Goal: Complete application form

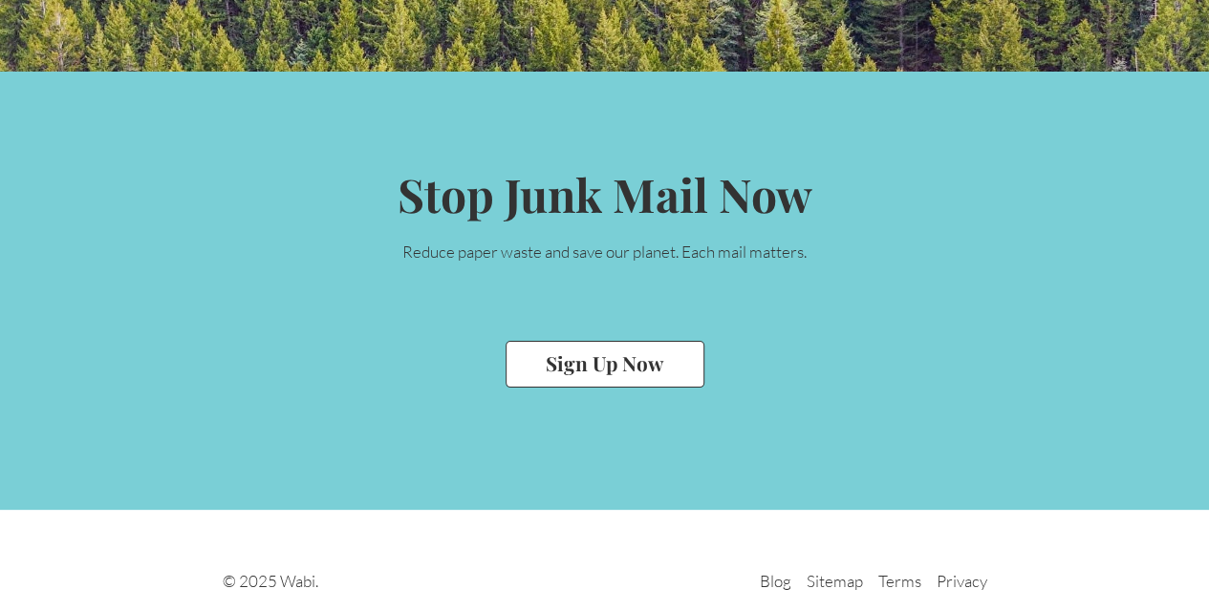
scroll to position [4134, 0]
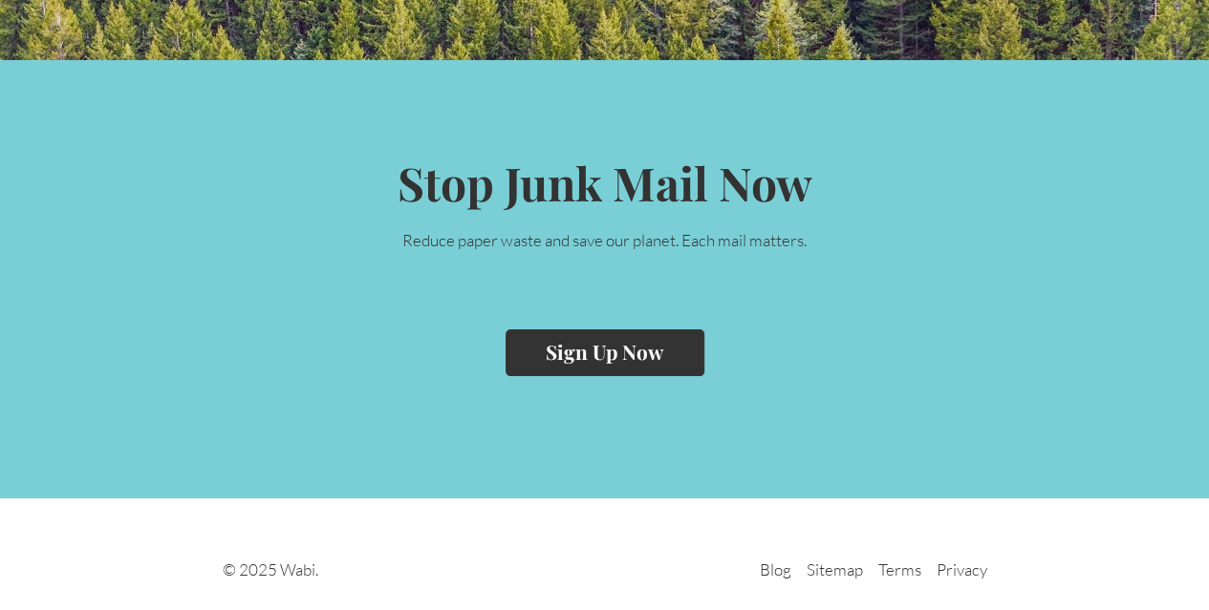
click at [571, 357] on button "Sign Up Now" at bounding box center [604, 353] width 199 height 47
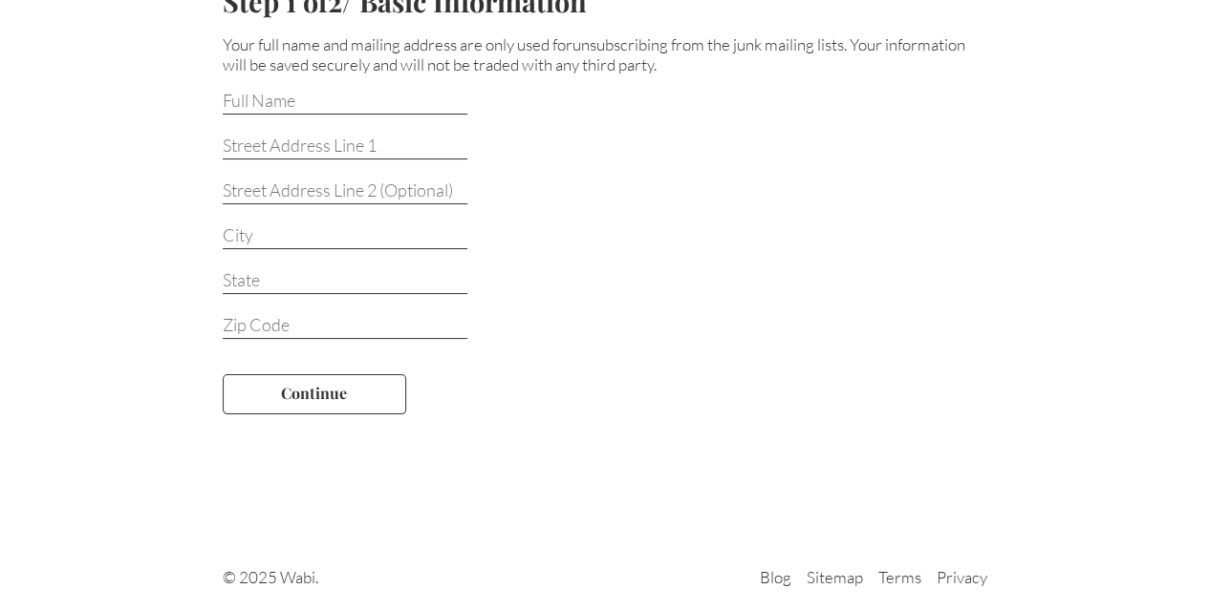
scroll to position [169, 0]
click at [898, 571] on link "Terms" at bounding box center [899, 578] width 43 height 25
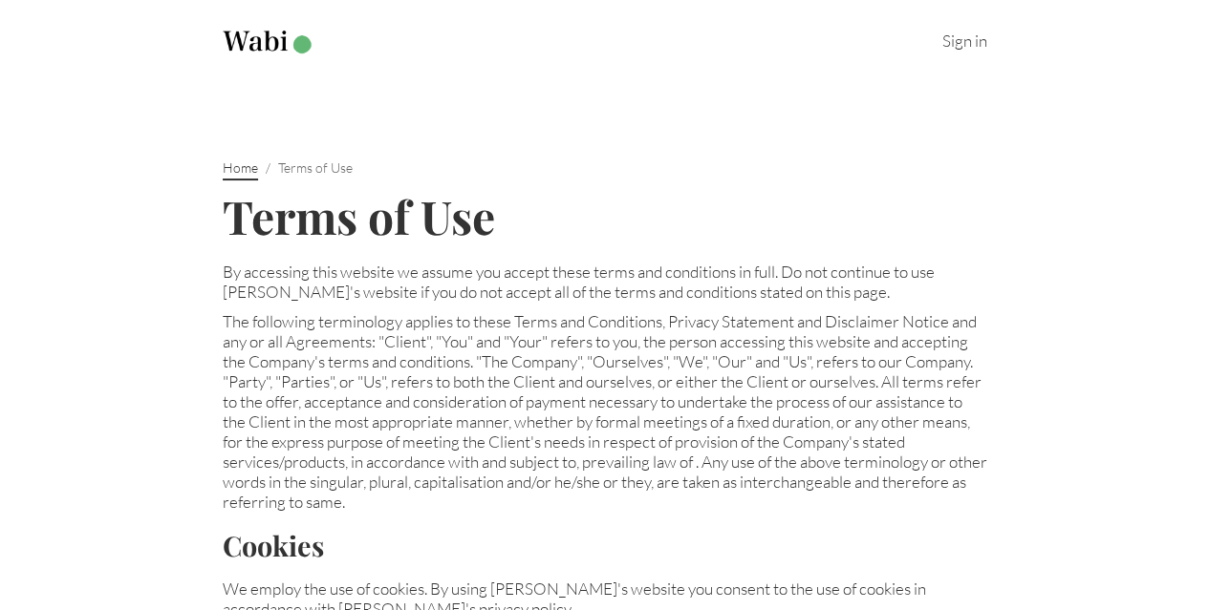
click at [237, 169] on link "Home" at bounding box center [240, 170] width 35 height 21
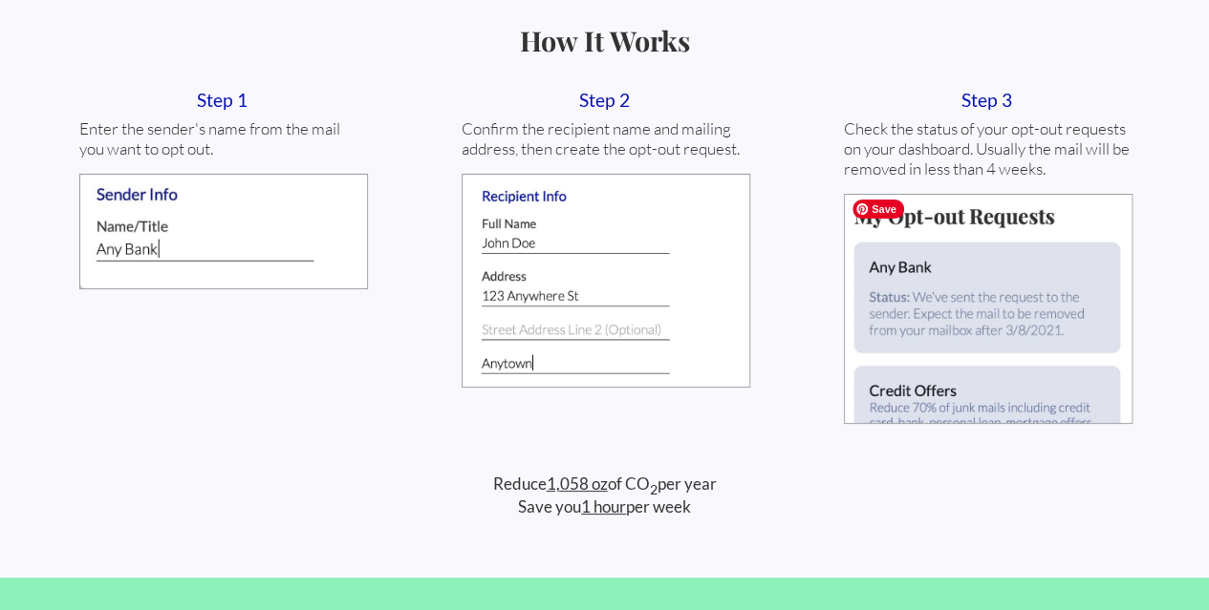
scroll to position [955, 0]
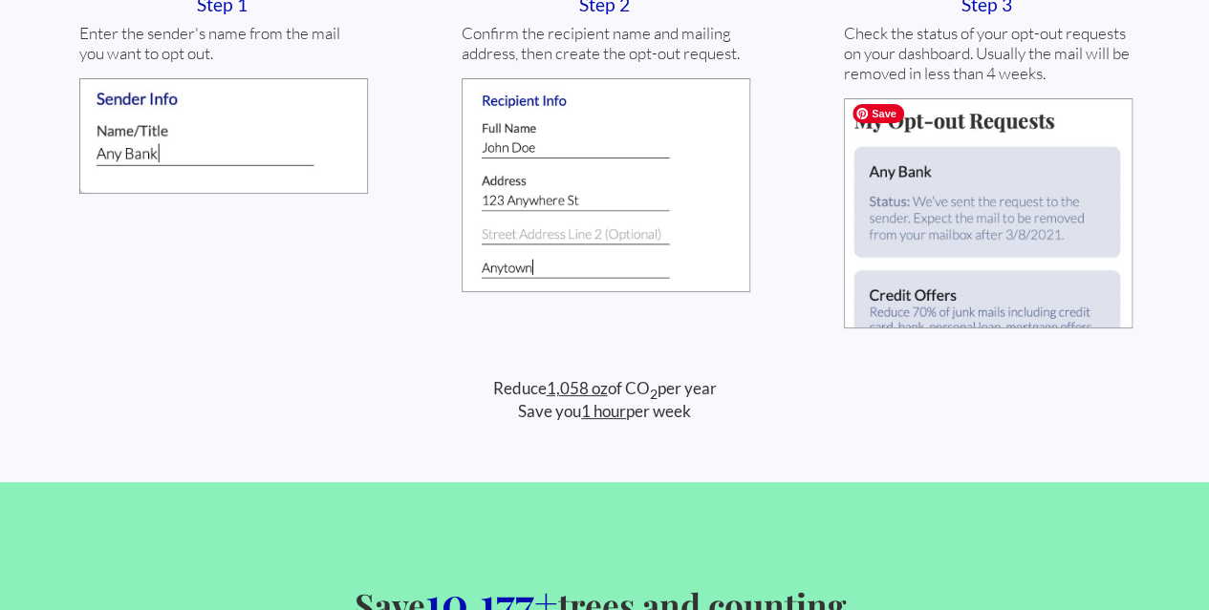
click at [1076, 297] on img at bounding box center [988, 213] width 289 height 230
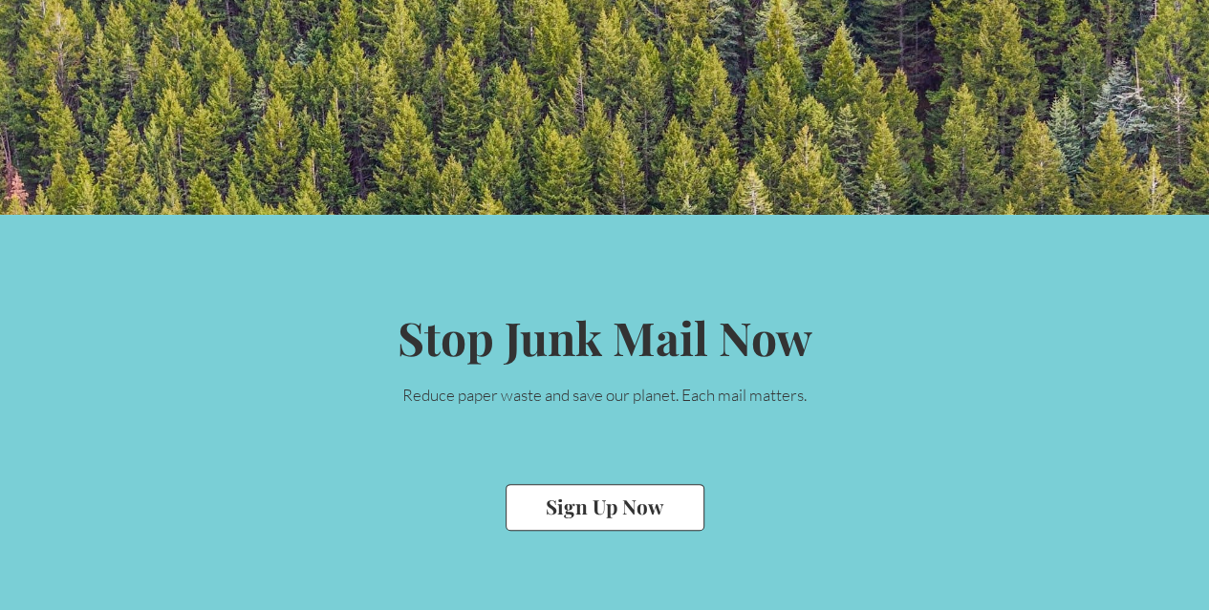
scroll to position [4013, 0]
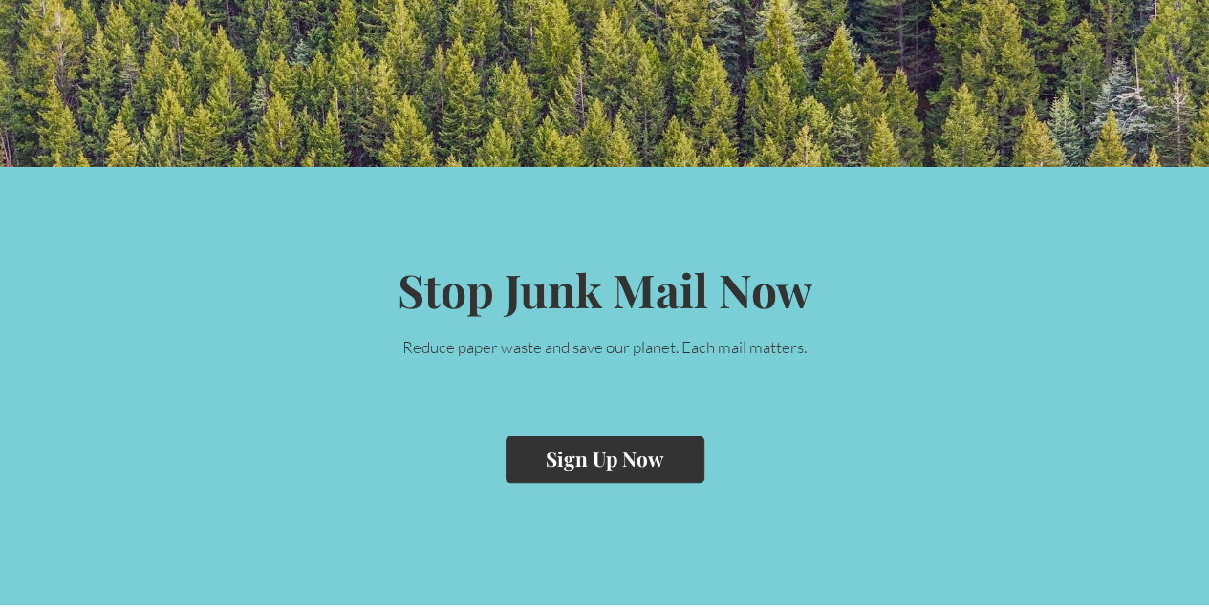
click at [678, 471] on button "Sign Up Now" at bounding box center [604, 460] width 199 height 47
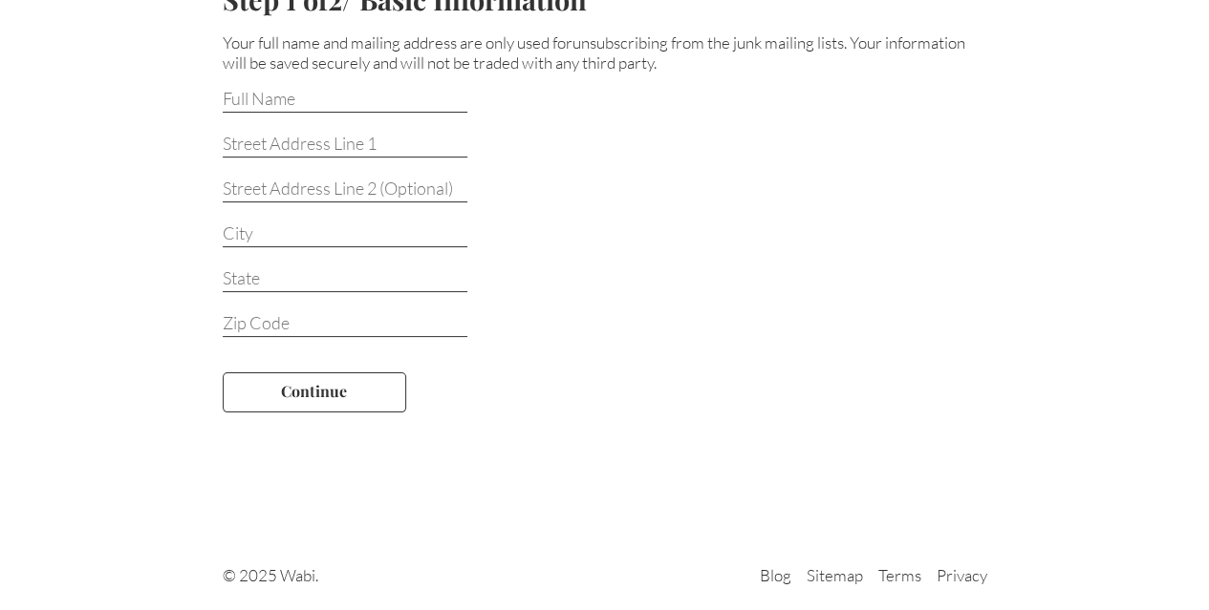
click at [386, 94] on input at bounding box center [345, 100] width 245 height 25
type input "Denise D Terry"
type input "3466 Flora Vista Avenue"
type input "Santa Clara"
type input "CA"
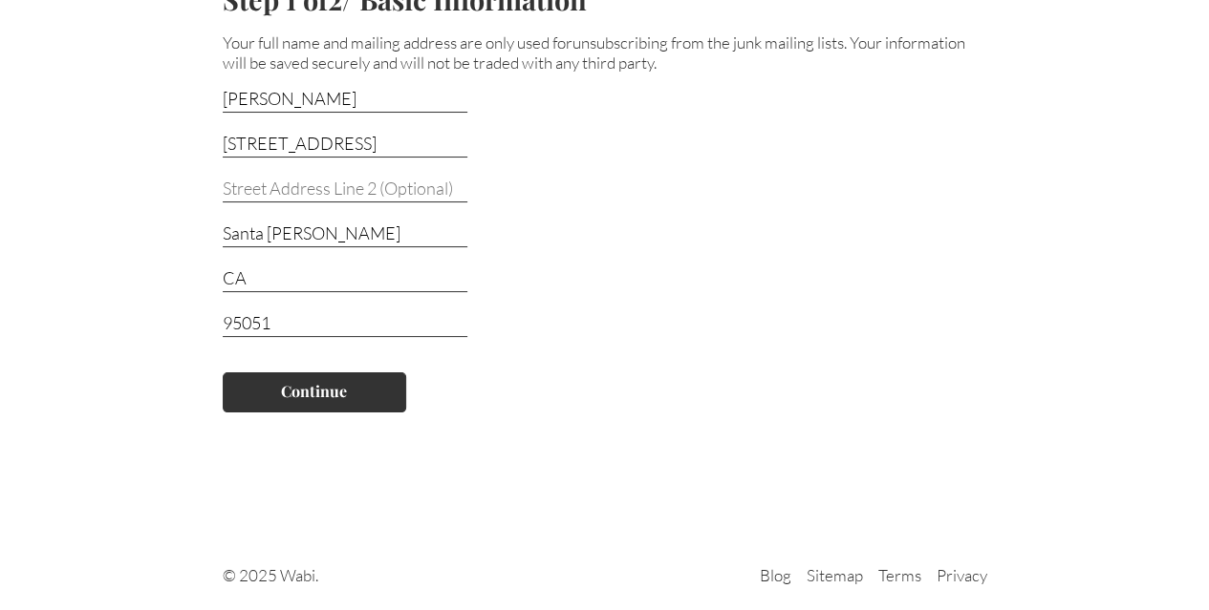
type input "95051"
click at [338, 383] on button "Continue" at bounding box center [314, 393] width 183 height 40
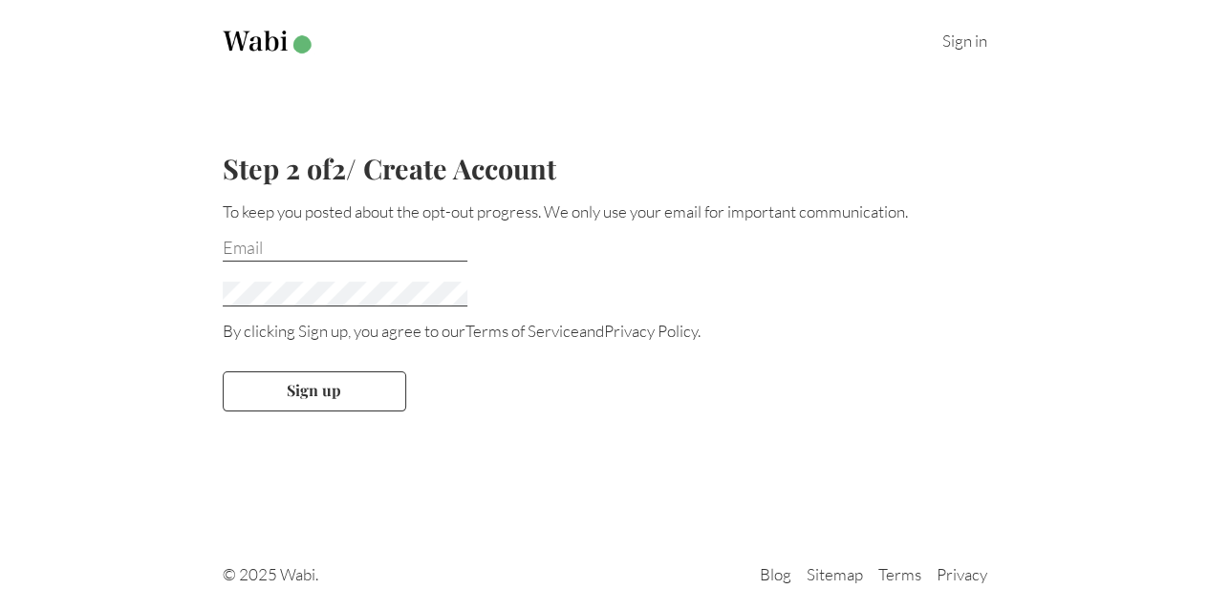
click at [323, 242] on input "email" at bounding box center [345, 249] width 245 height 25
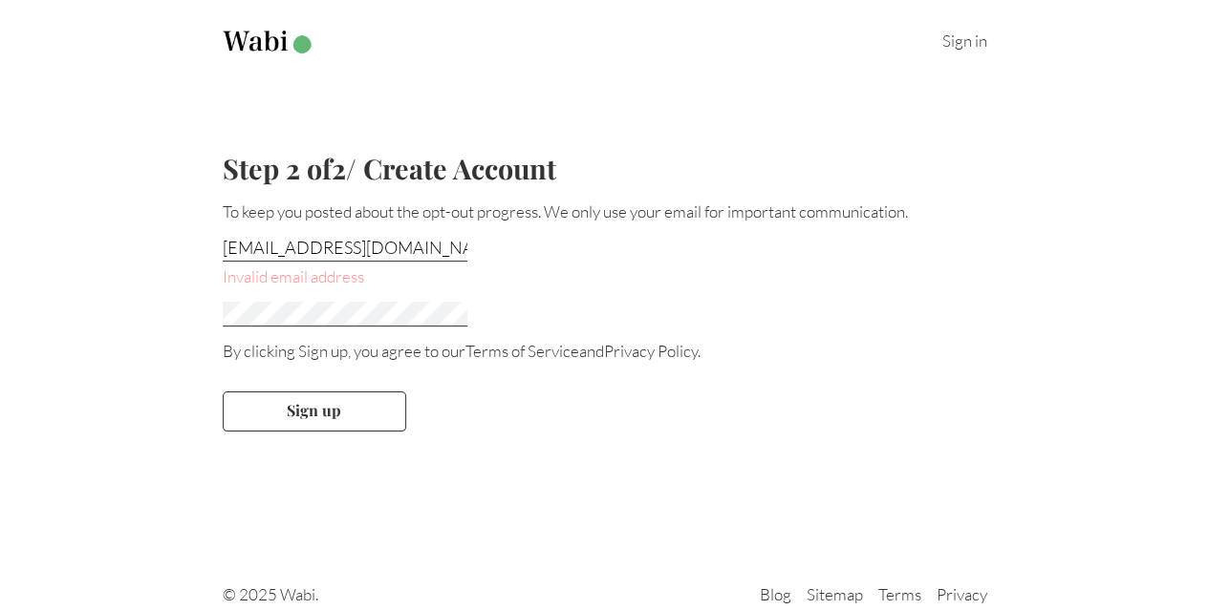
type input "deniseterrydt014@gmail.com"
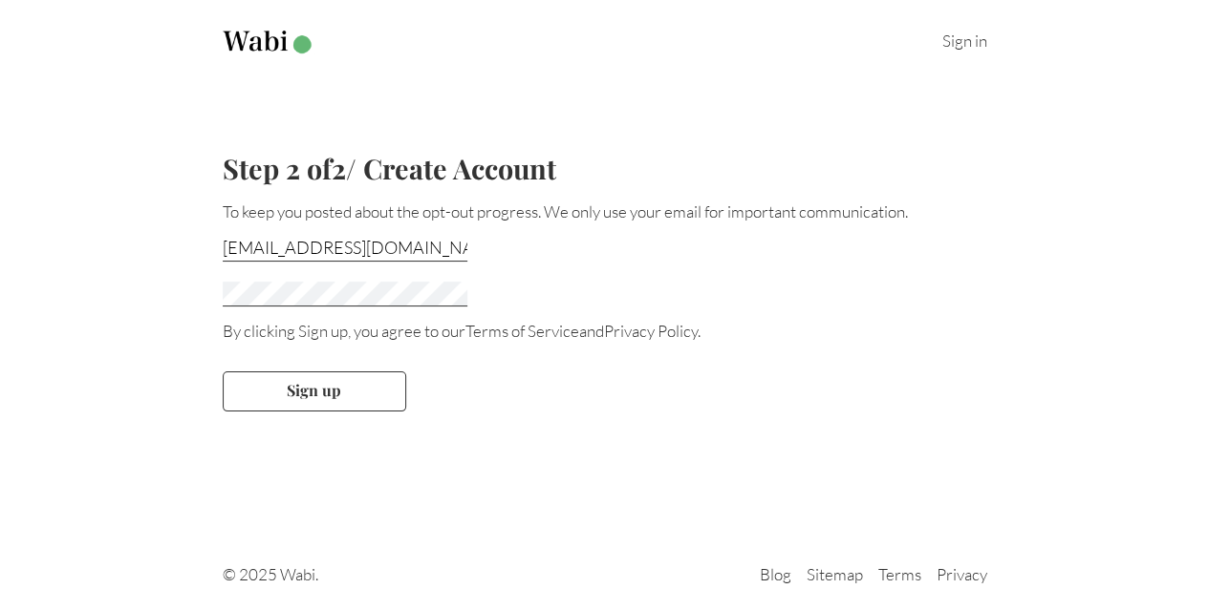
click at [889, 565] on div "© 2025 Wabi. Blog Sitemap Terms Privacy" at bounding box center [604, 559] width 825 height 112
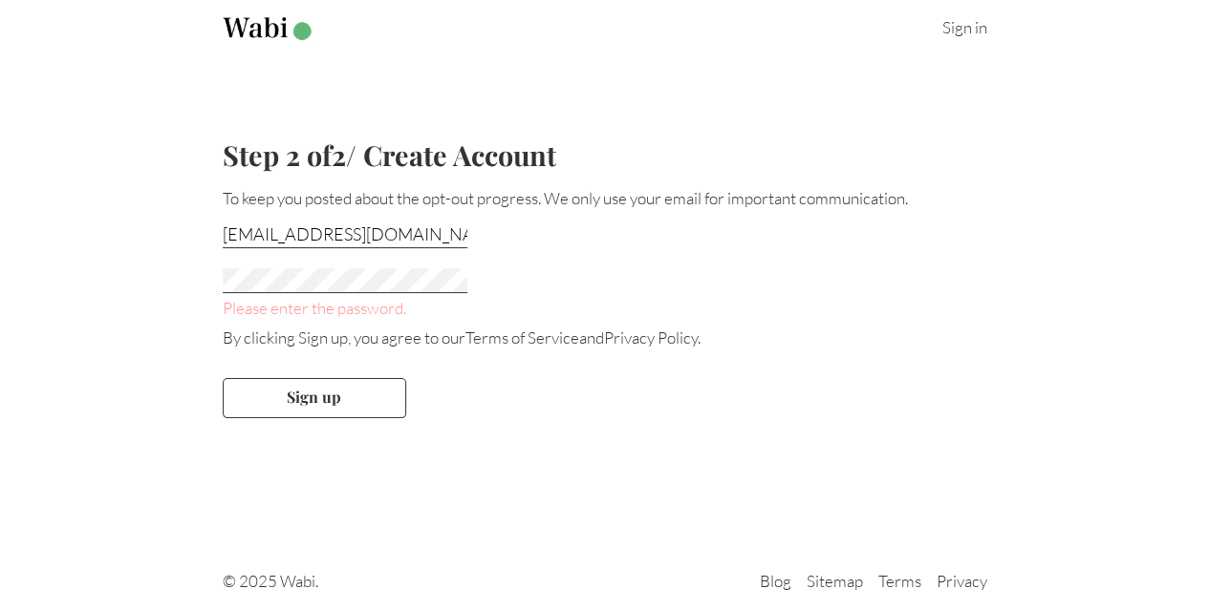
scroll to position [19, 0]
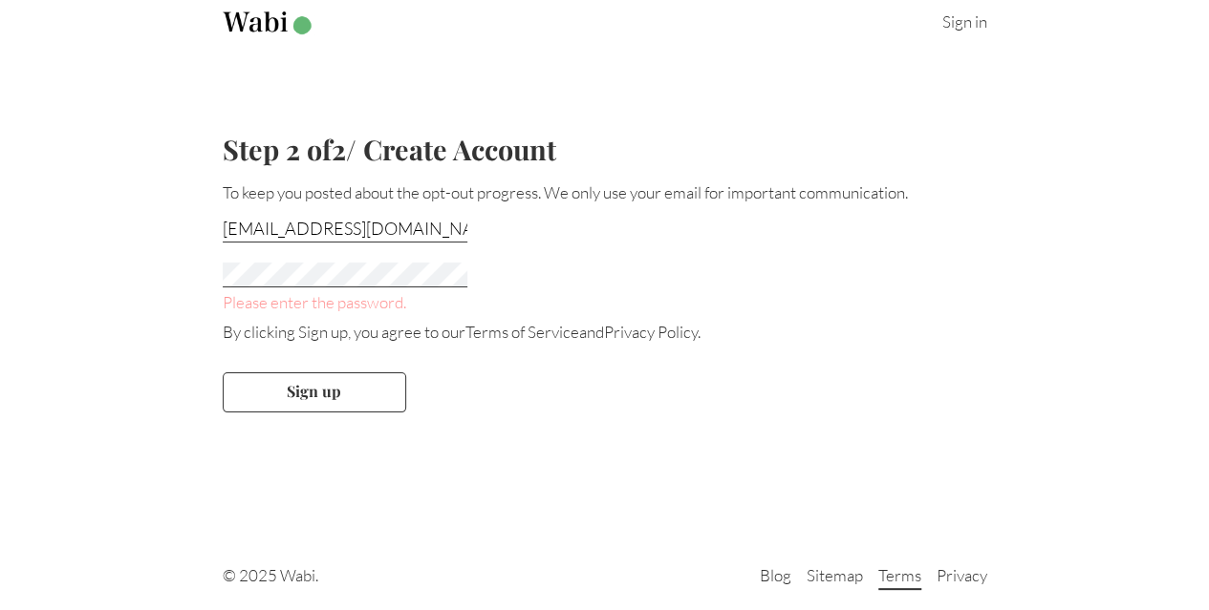
click at [899, 574] on link "Terms" at bounding box center [899, 578] width 43 height 25
